Goal: Navigation & Orientation: Find specific page/section

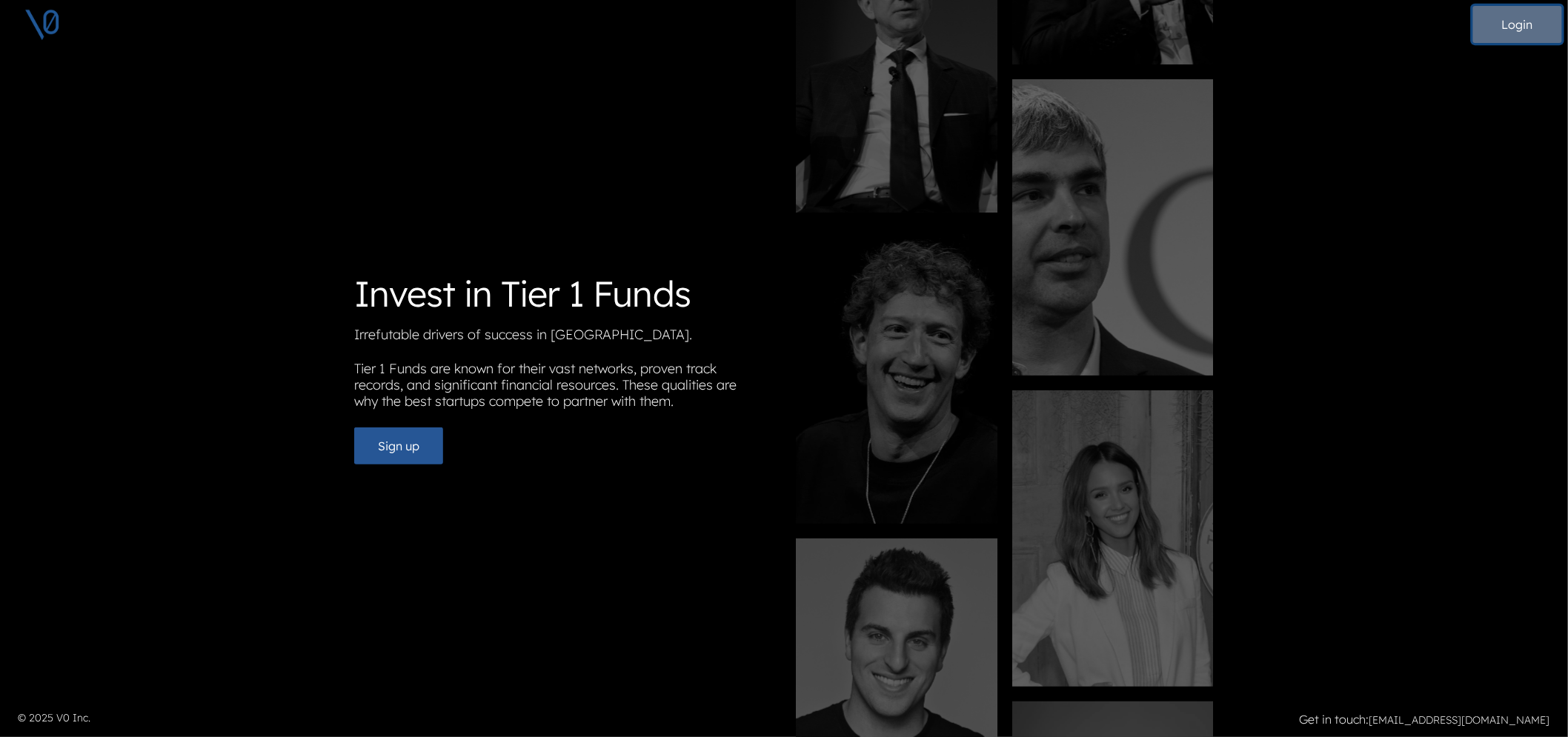
click at [1491, 26] on button "Login" at bounding box center [1518, 24] width 89 height 37
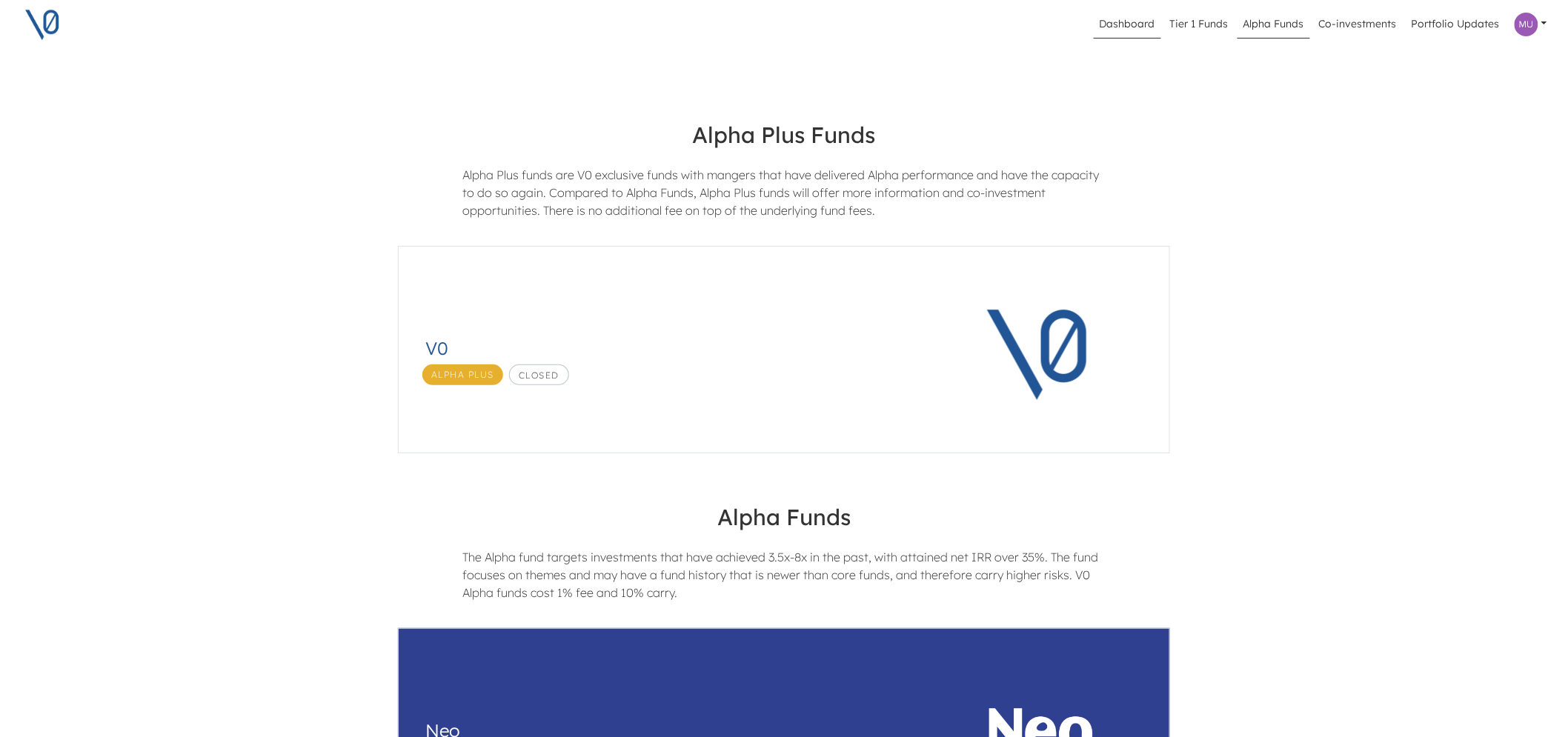
click at [1121, 27] on link "Dashboard" at bounding box center [1128, 24] width 68 height 28
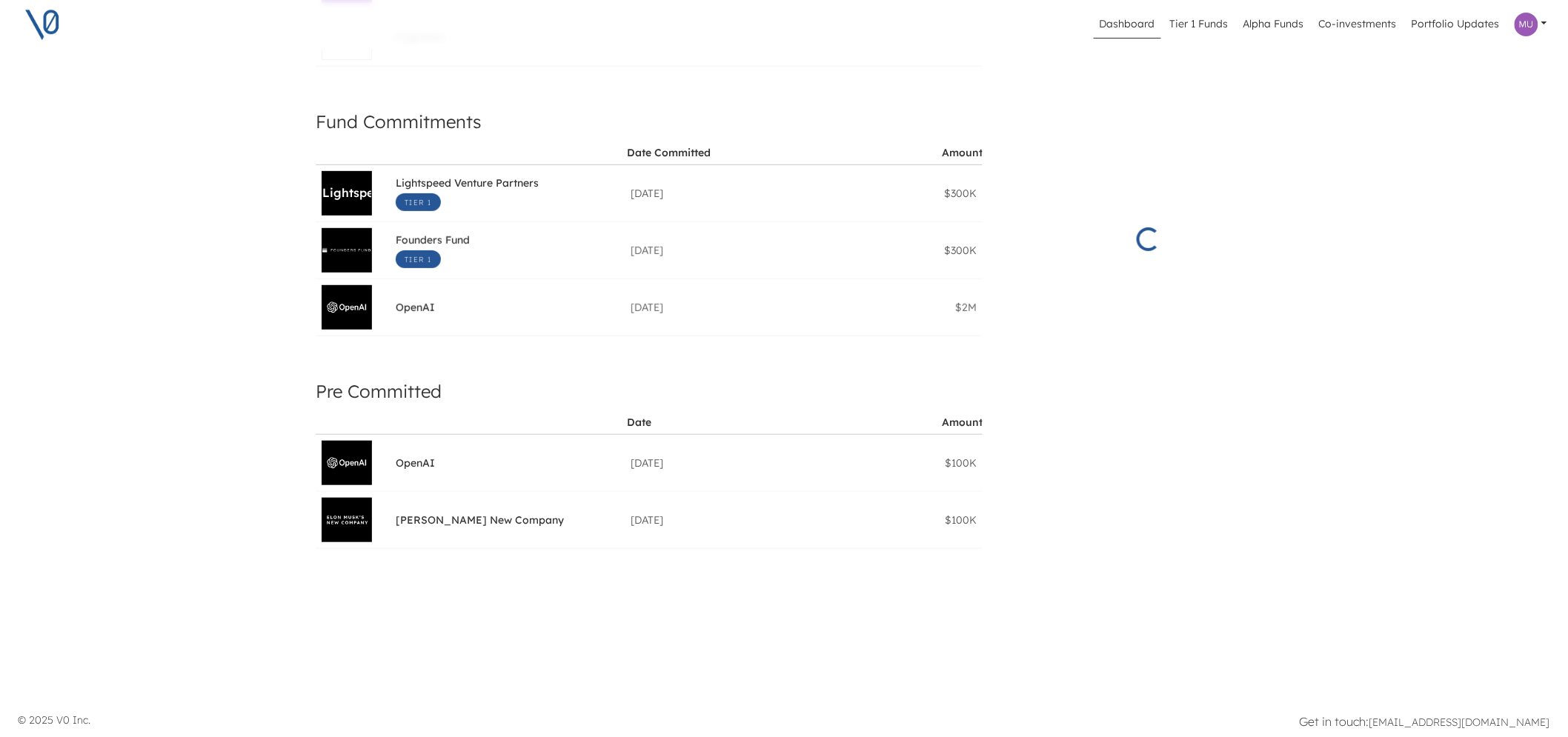
scroll to position [319, 0]
